Goal: Download file/media

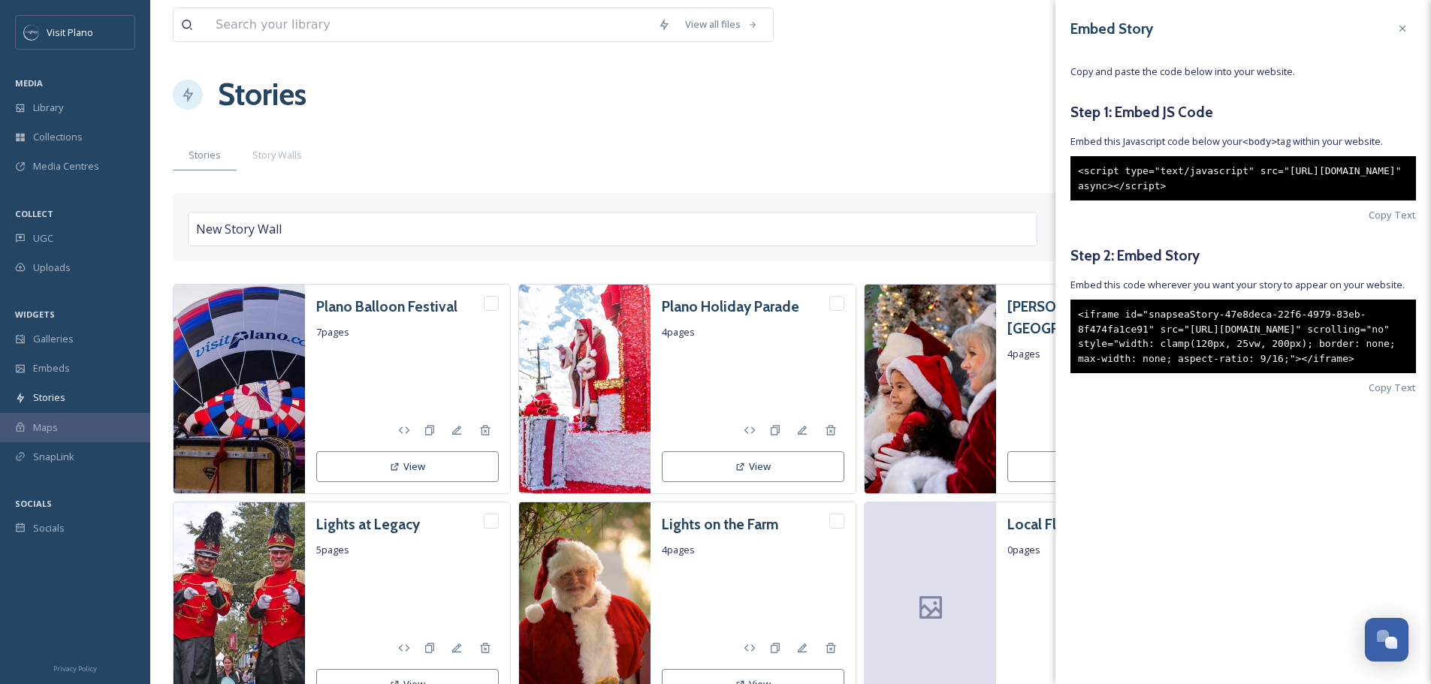
scroll to position [88, 0]
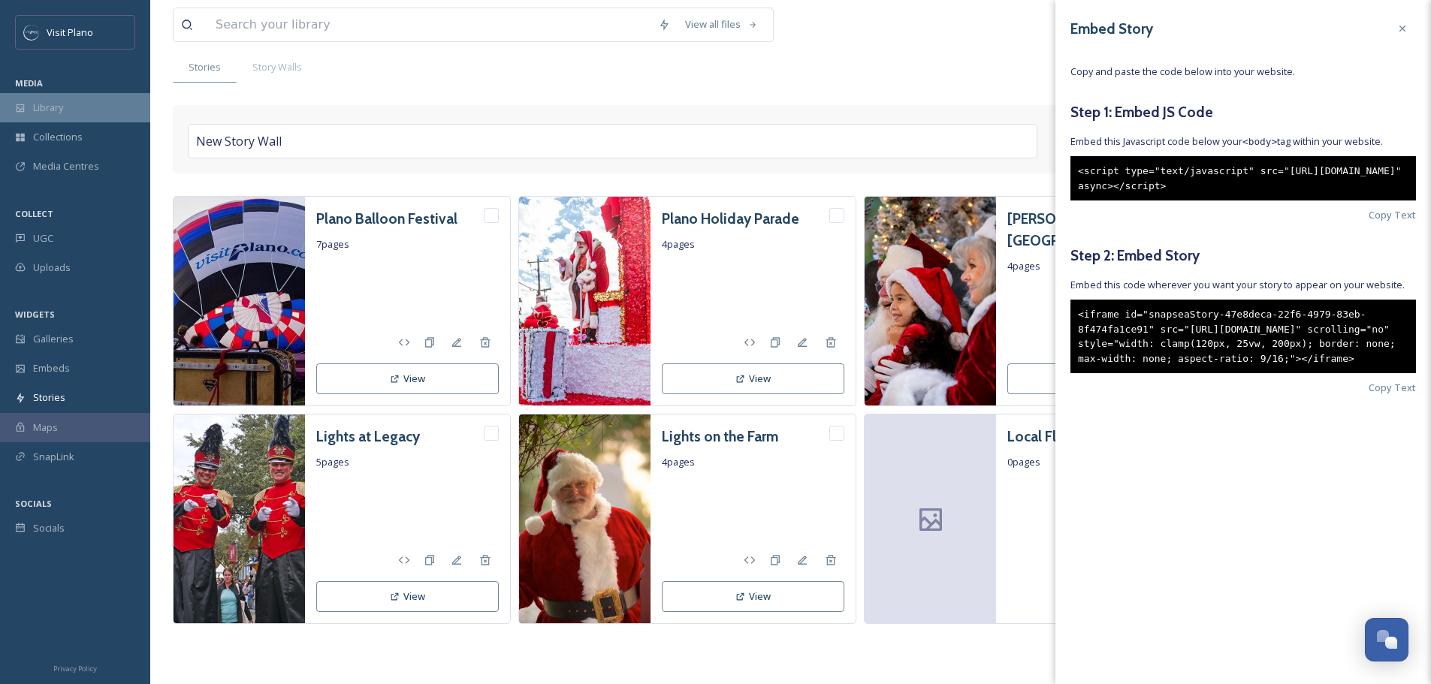
click at [47, 111] on span "Library" at bounding box center [48, 108] width 30 height 14
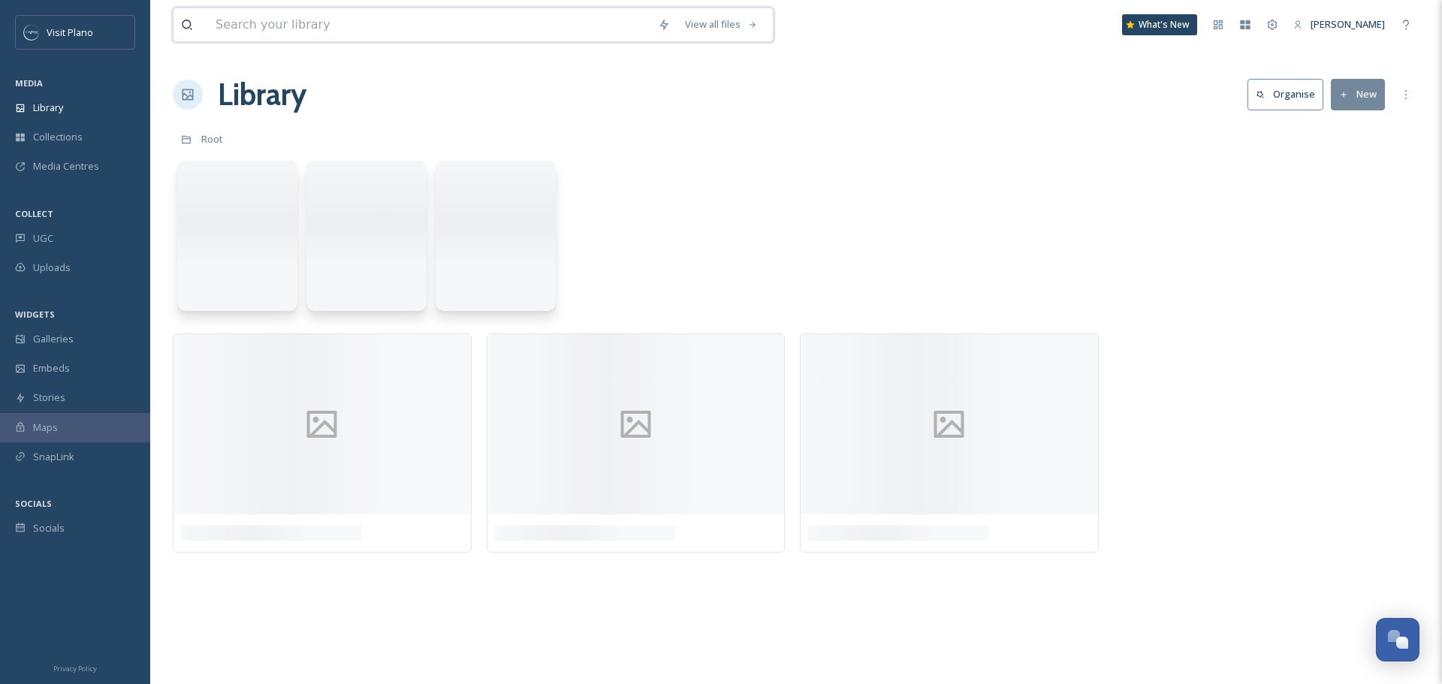
click at [284, 30] on input at bounding box center [429, 24] width 443 height 33
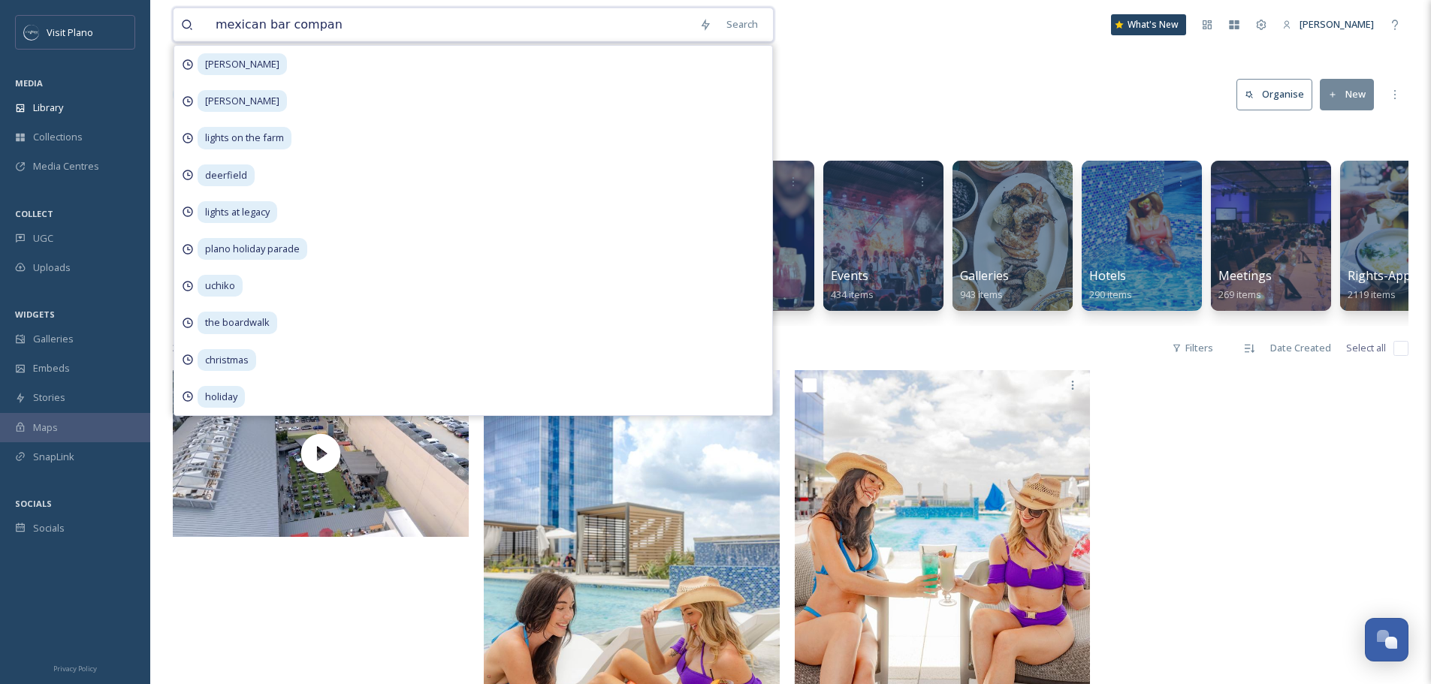
type input "mexican bar company"
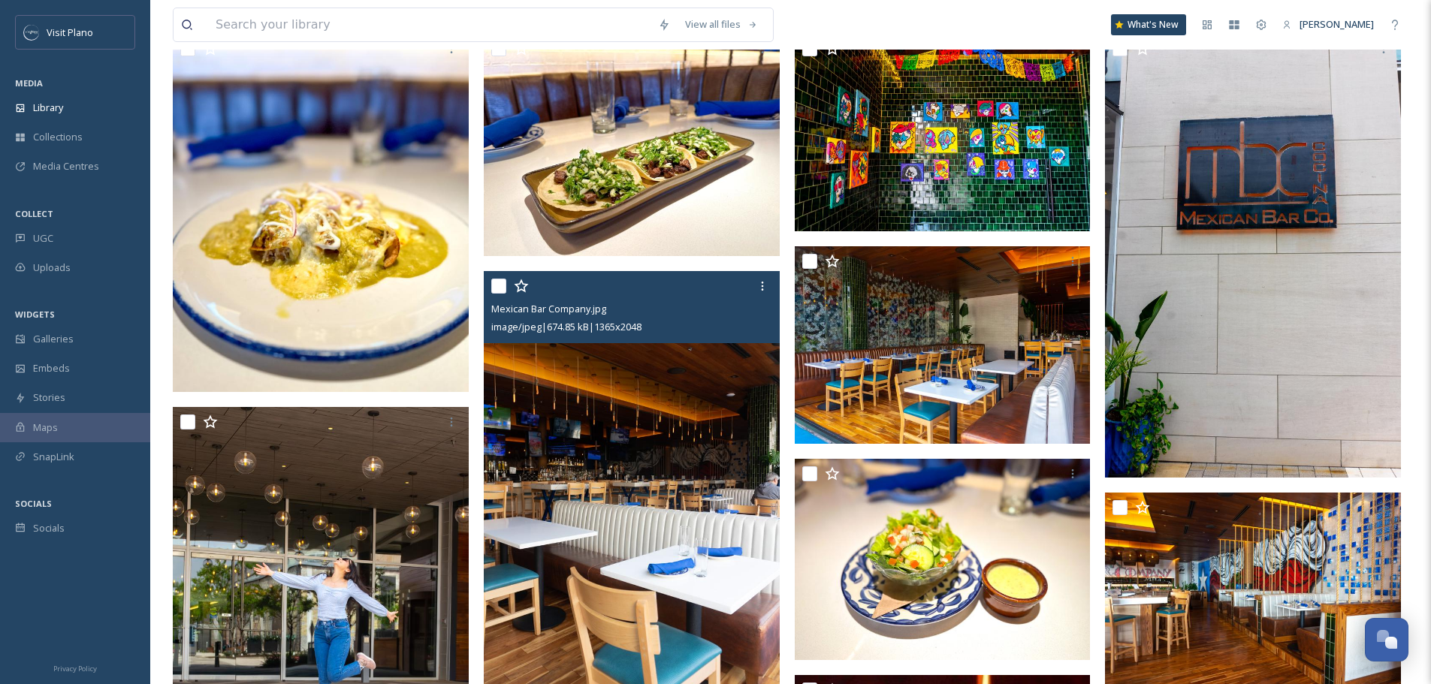
scroll to position [225, 0]
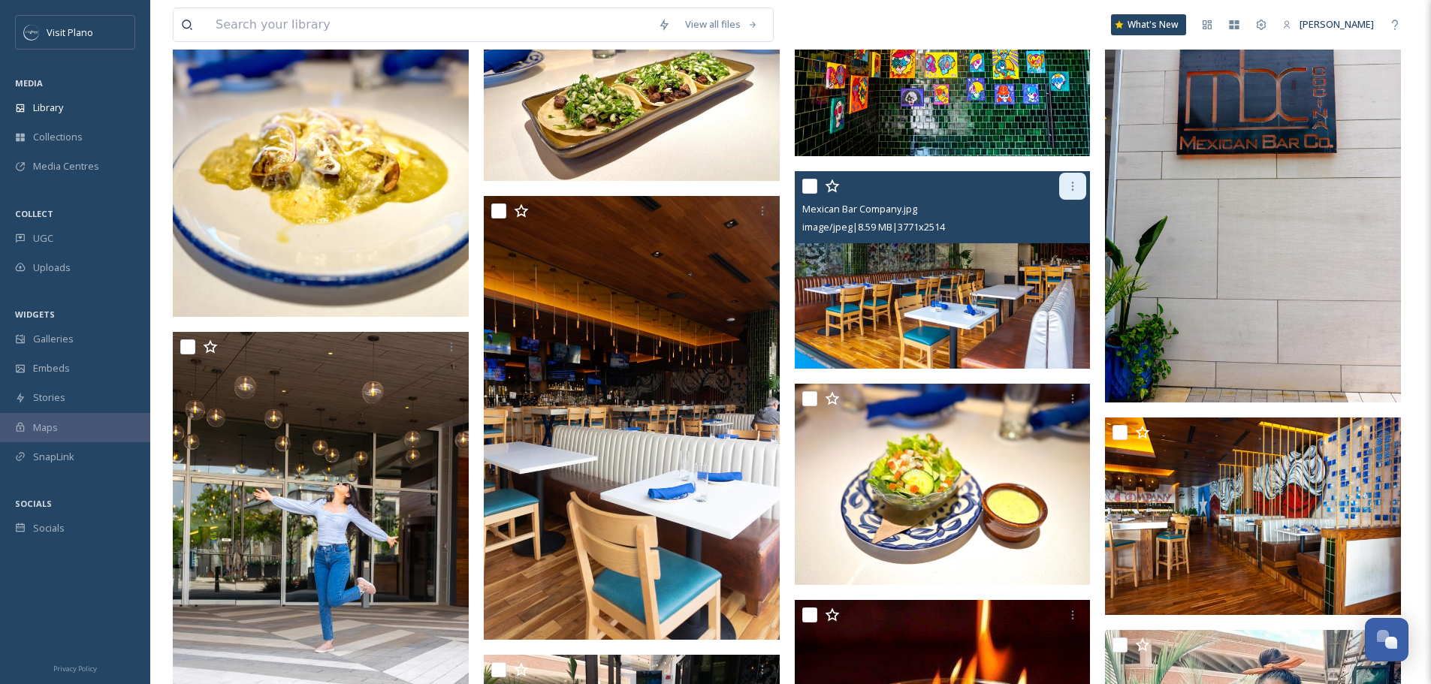
click at [1078, 190] on icon at bounding box center [1073, 186] width 12 height 12
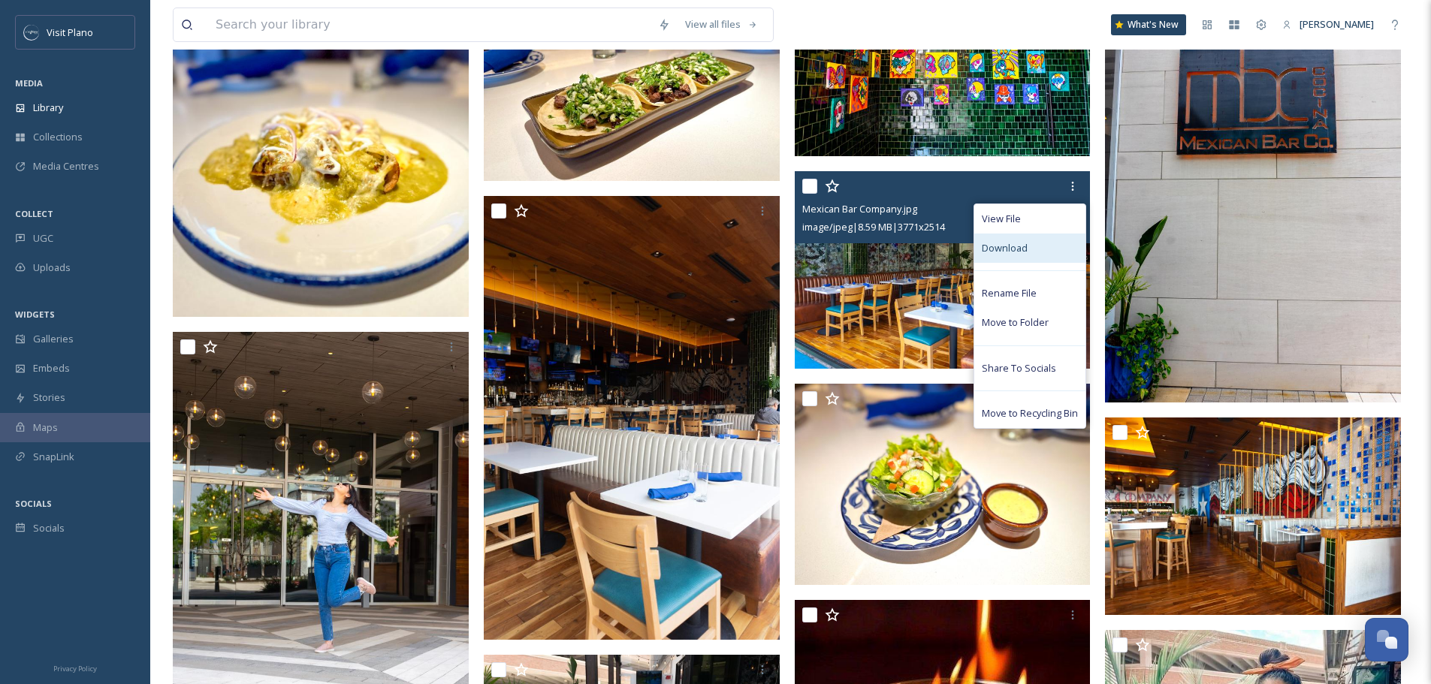
click at [1012, 246] on span "Download" at bounding box center [1005, 248] width 46 height 14
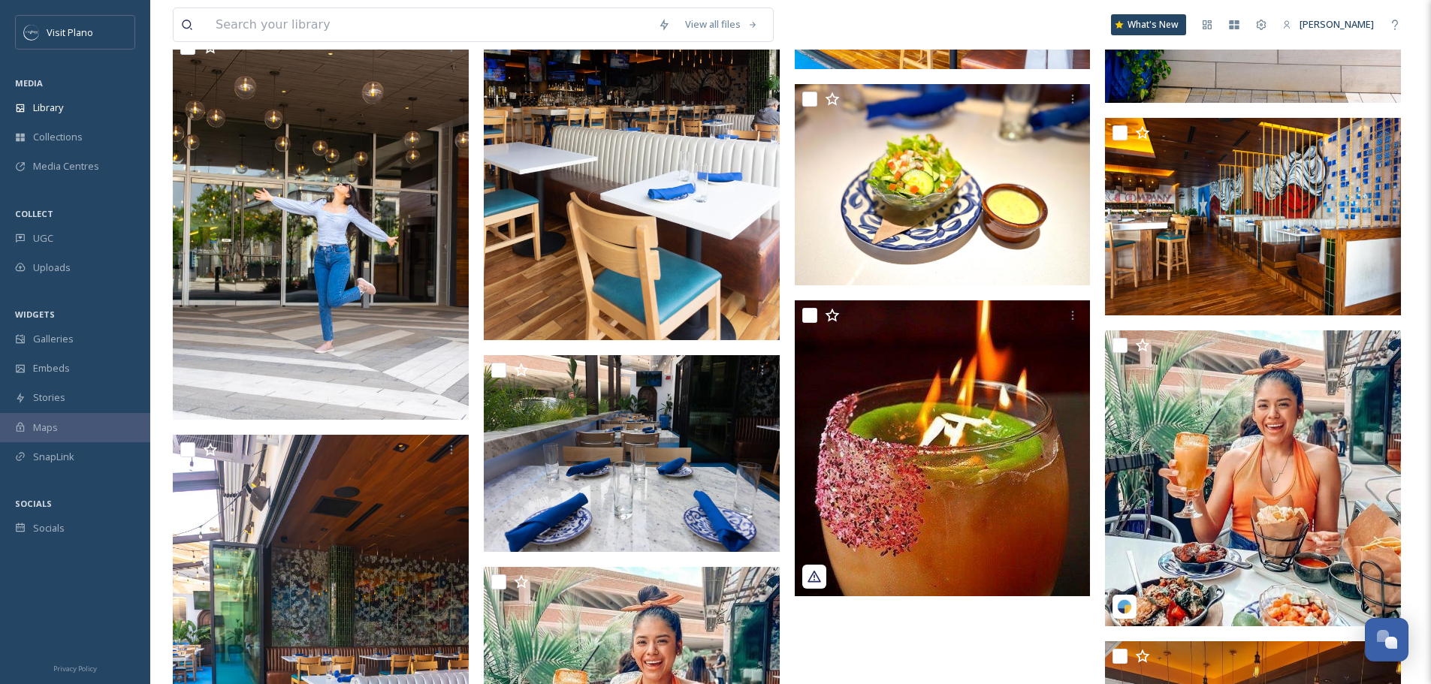
scroll to position [526, 0]
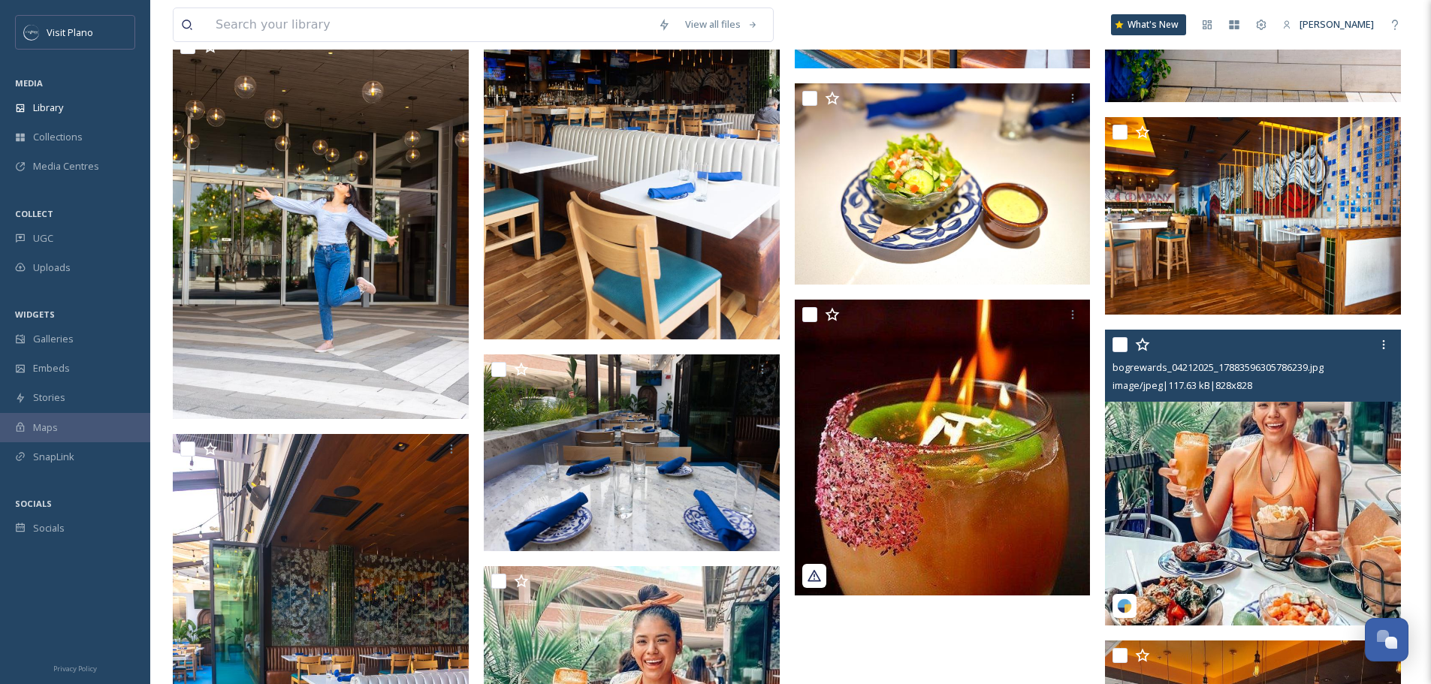
click at [1374, 361] on div "bogrewards_04212025_17883596305786239.jpg" at bounding box center [1255, 367] width 285 height 18
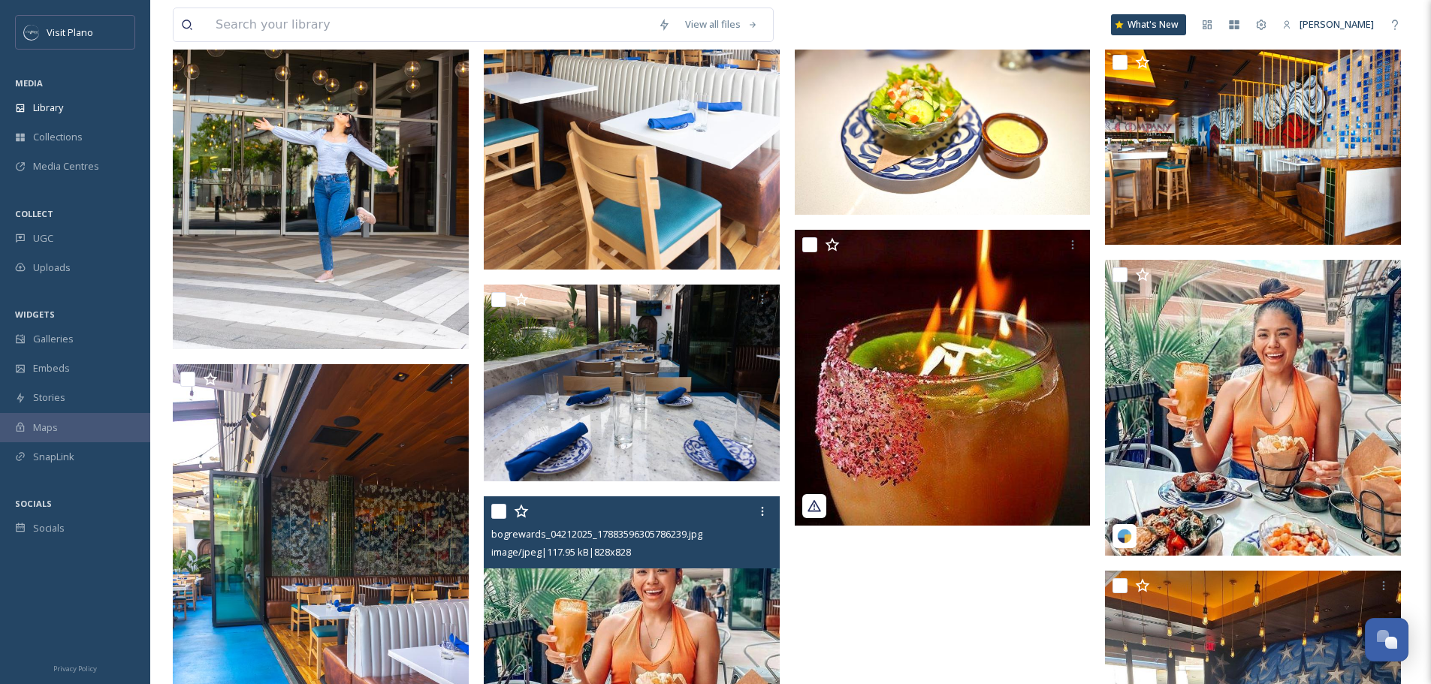
scroll to position [751, 0]
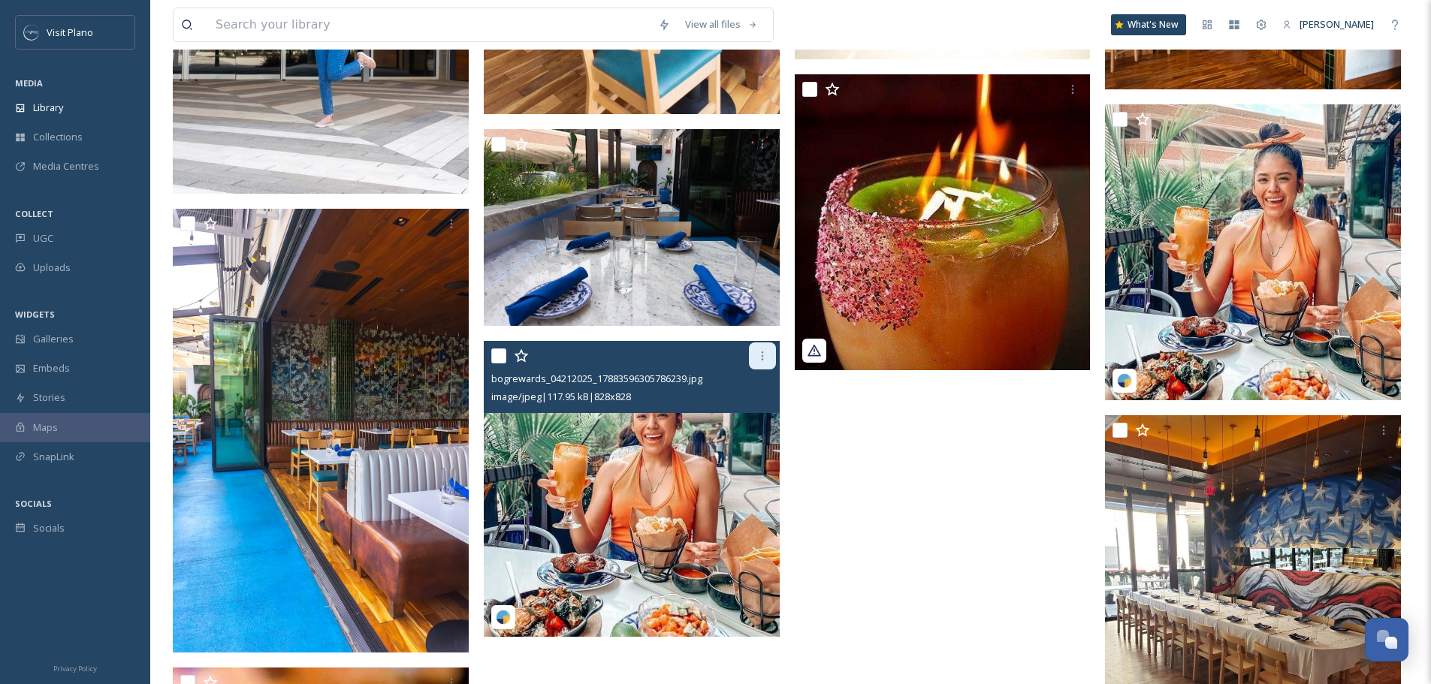
click at [763, 361] on icon at bounding box center [762, 356] width 2 height 9
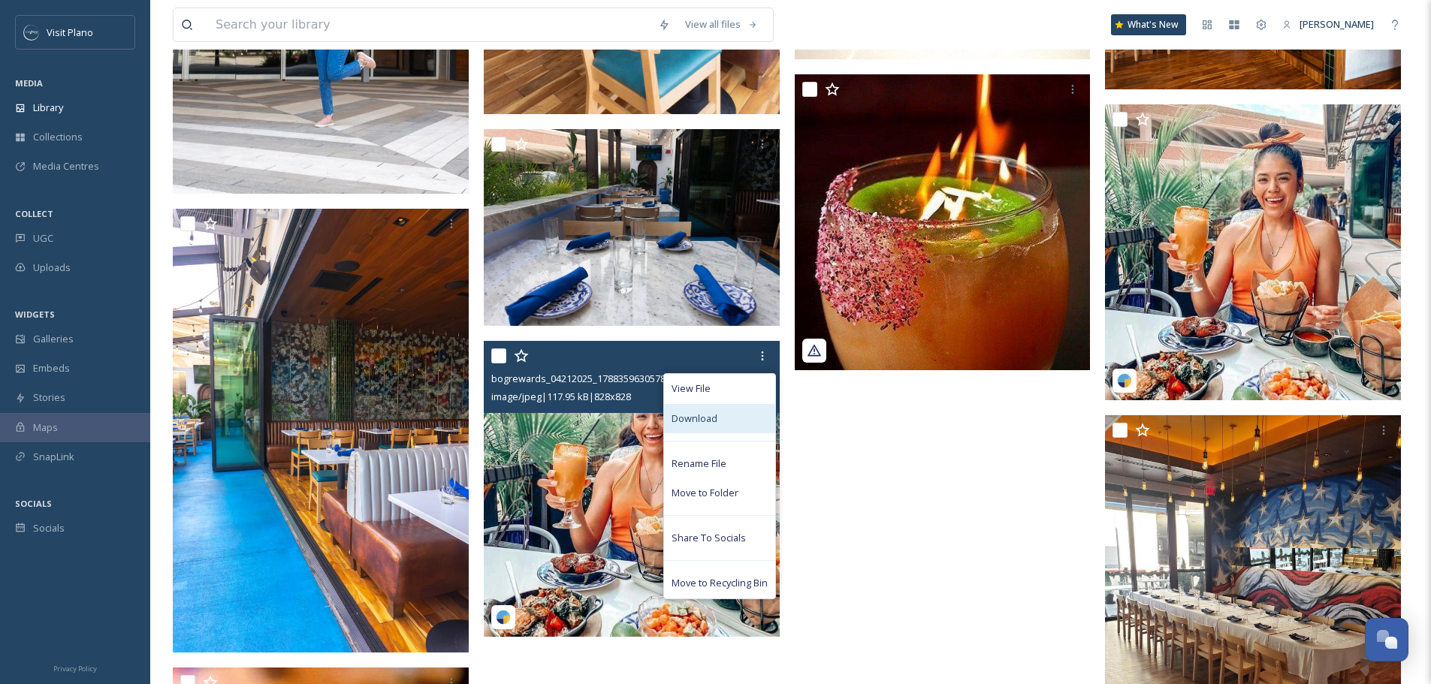
click at [739, 427] on div "Download" at bounding box center [719, 418] width 111 height 29
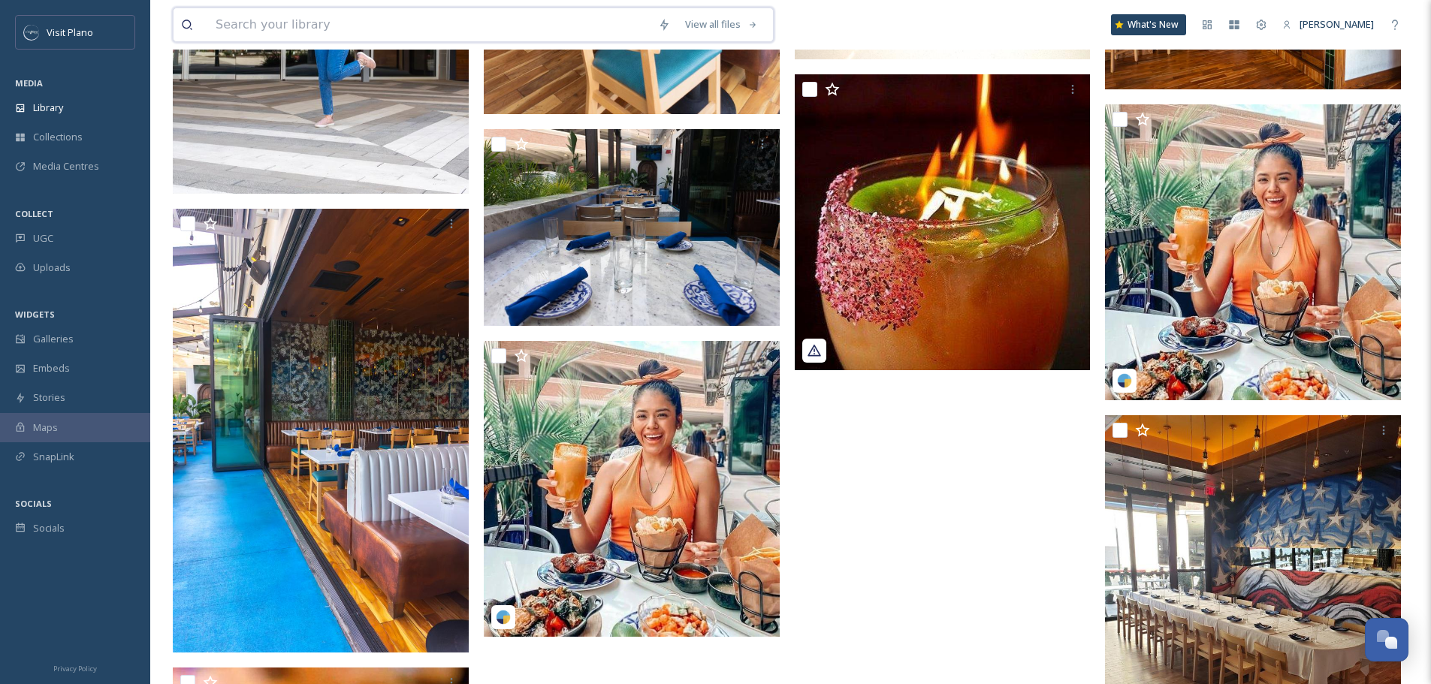
click at [443, 29] on input at bounding box center [429, 24] width 443 height 33
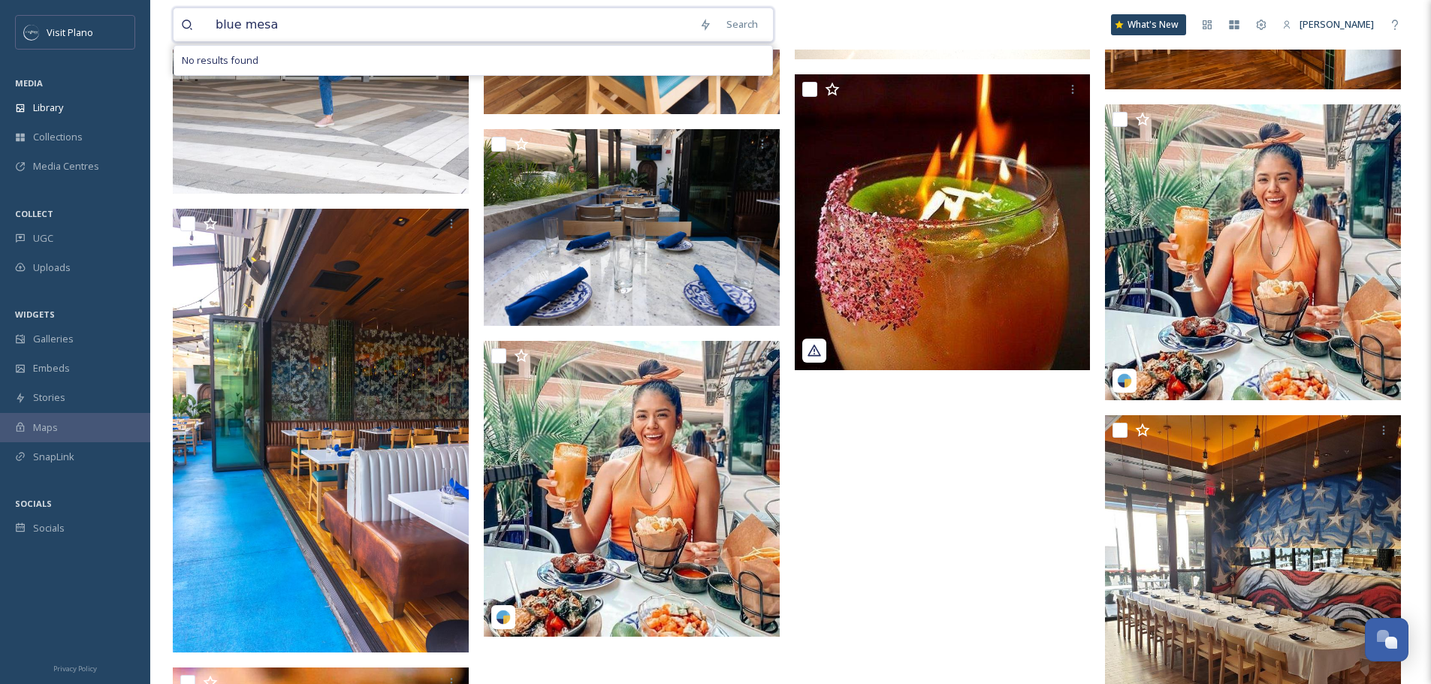
type input "blue mesa"
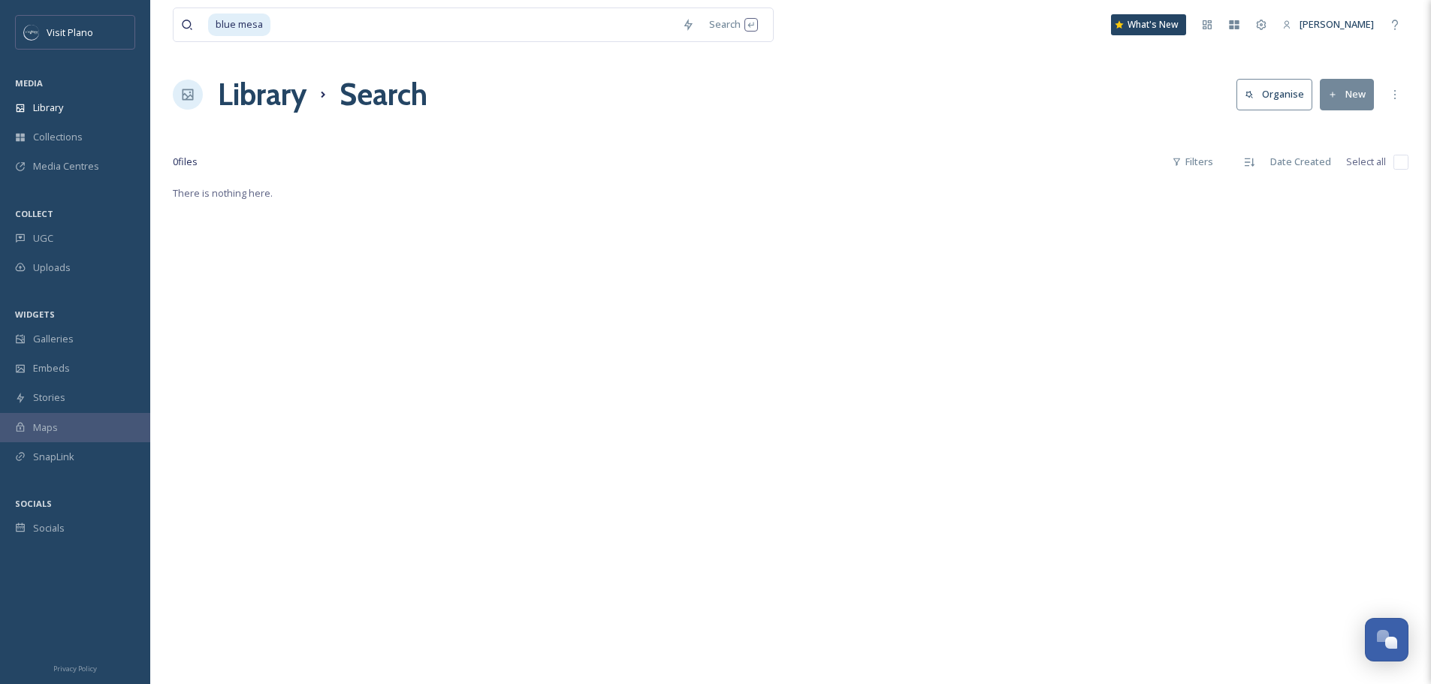
click at [1127, 435] on div "There is nothing here." at bounding box center [791, 526] width 1236 height 684
